Goal: Navigation & Orientation: Find specific page/section

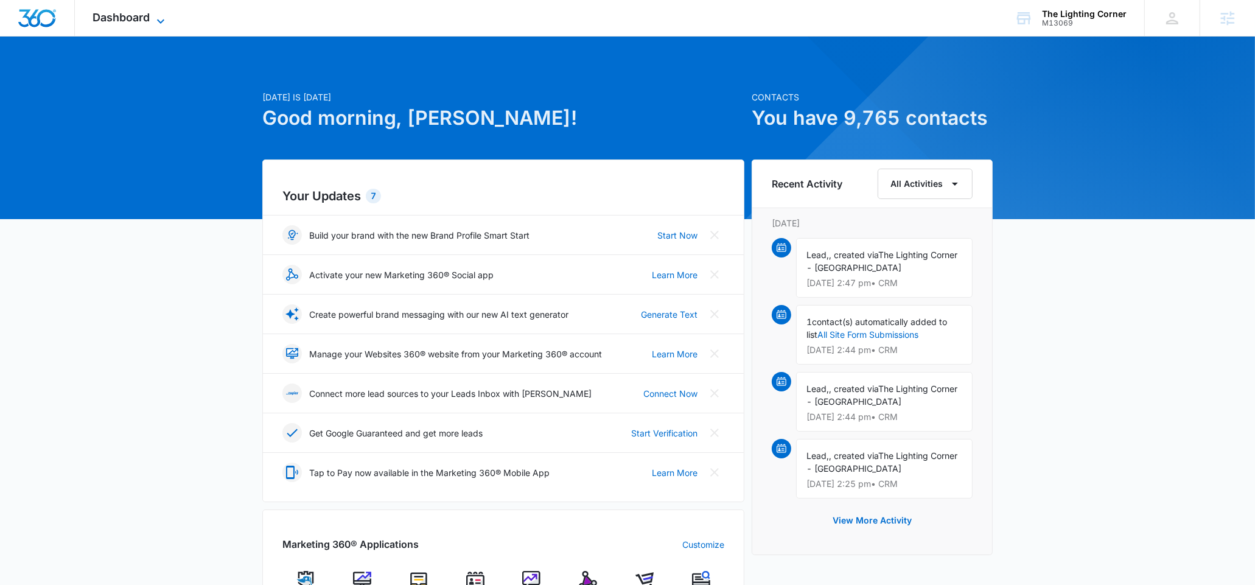
click at [144, 15] on span "Dashboard" at bounding box center [121, 17] width 57 height 13
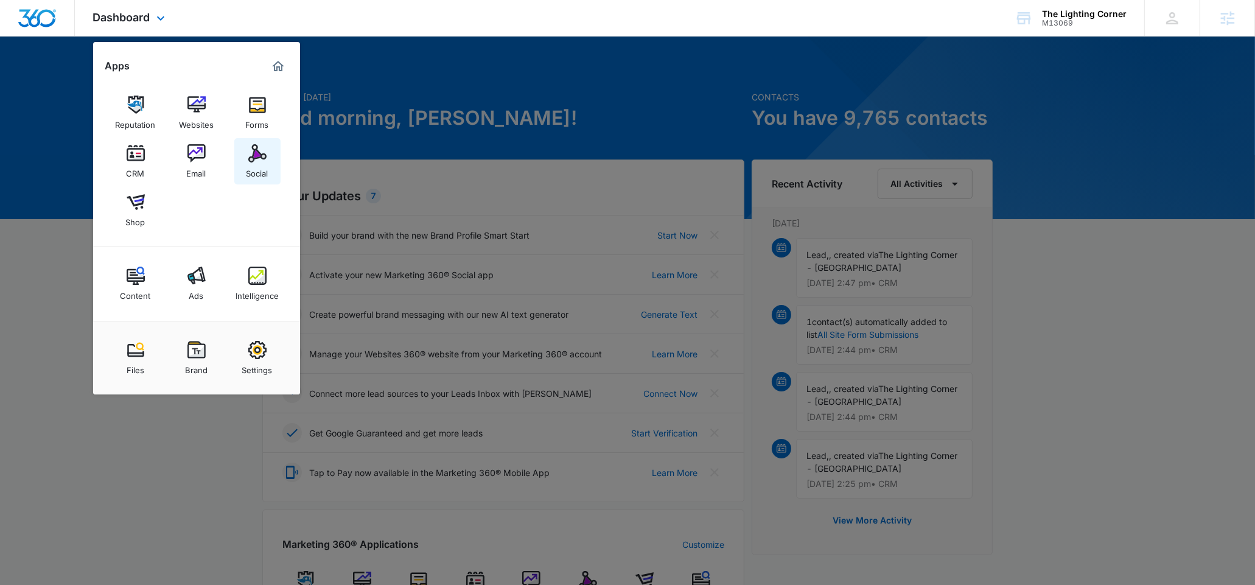
click at [251, 158] on img at bounding box center [257, 153] width 18 height 18
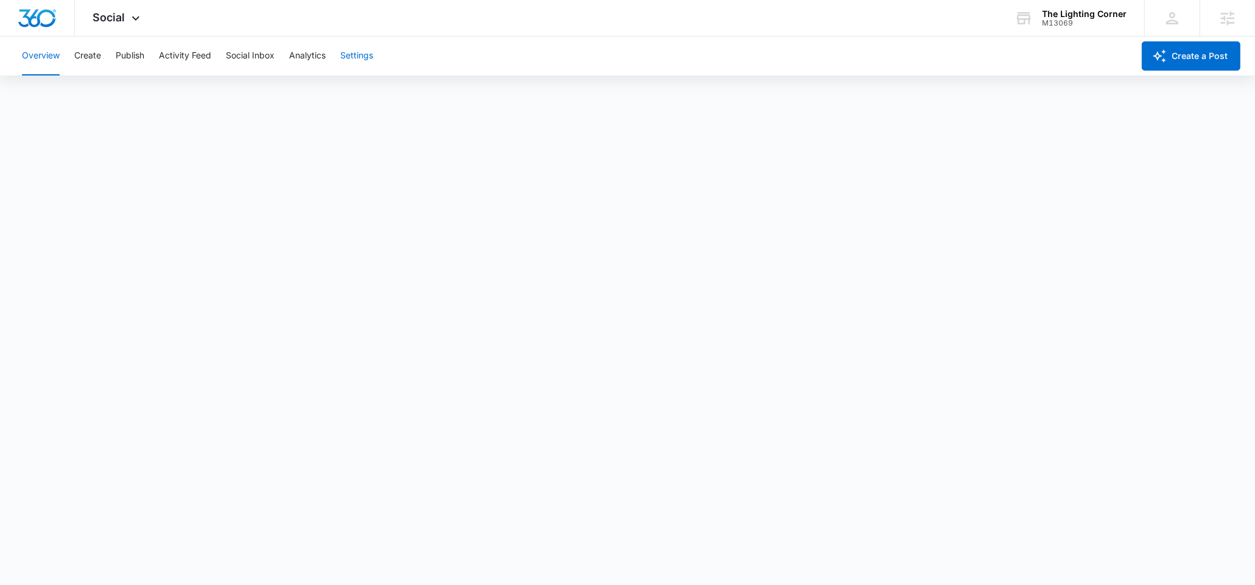
click at [345, 53] on button "Settings" at bounding box center [356, 56] width 33 height 39
click at [307, 61] on button "Analytics" at bounding box center [307, 56] width 37 height 39
click at [399, 103] on button "Reports" at bounding box center [400, 93] width 31 height 34
click at [120, 54] on button "Publish" at bounding box center [130, 56] width 29 height 39
click at [96, 96] on button "Schedules" at bounding box center [92, 93] width 41 height 34
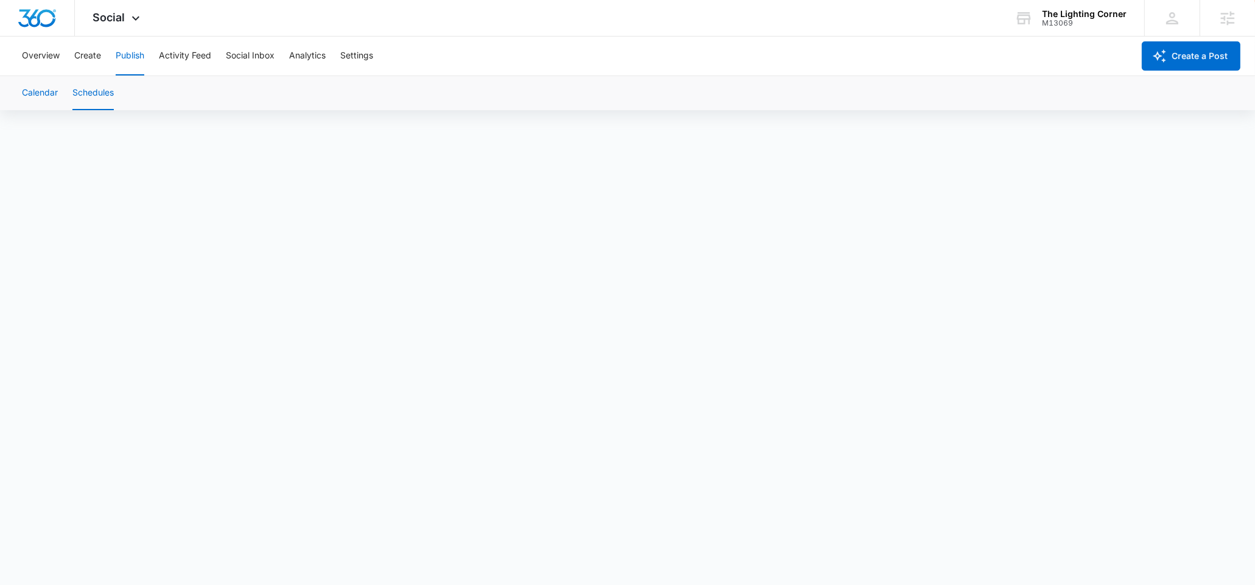
click at [48, 99] on button "Calendar" at bounding box center [40, 93] width 36 height 34
click at [94, 90] on button "Schedules" at bounding box center [92, 93] width 41 height 34
click at [27, 92] on button "Calendar" at bounding box center [40, 93] width 36 height 34
